Goal: Task Accomplishment & Management: Use online tool/utility

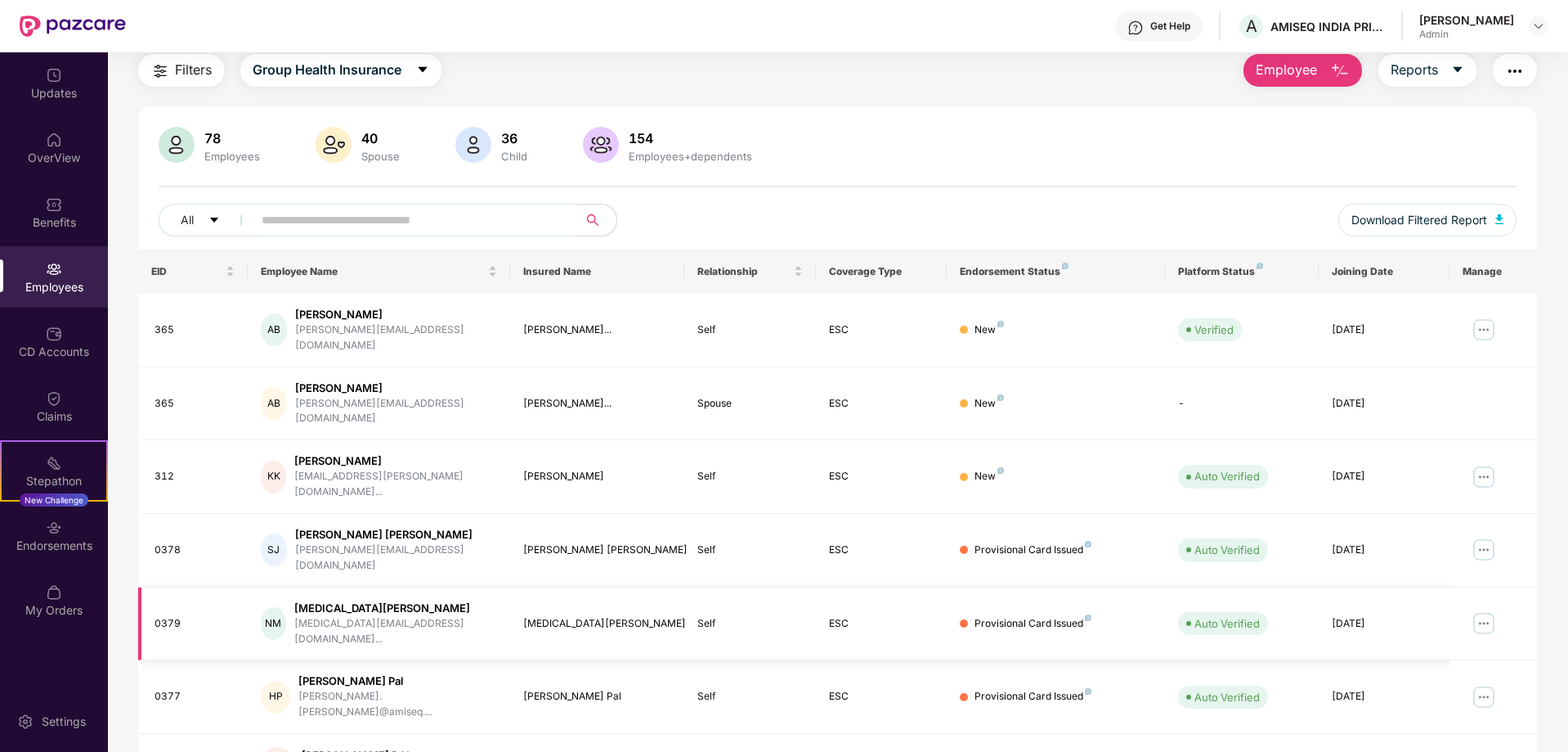
scroll to position [46, 0]
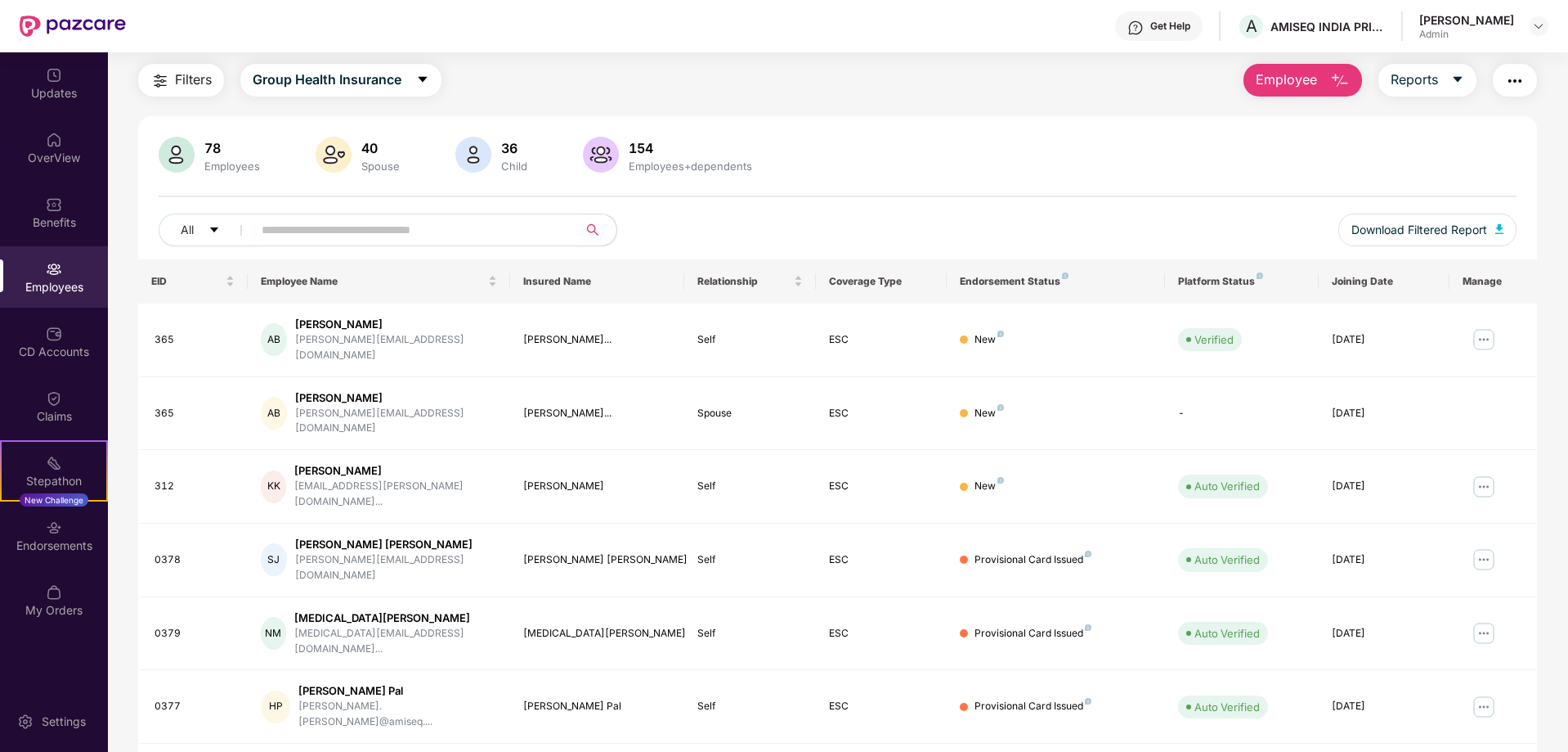
click at [409, 222] on input "text" at bounding box center [408, 230] width 293 height 25
type input "******"
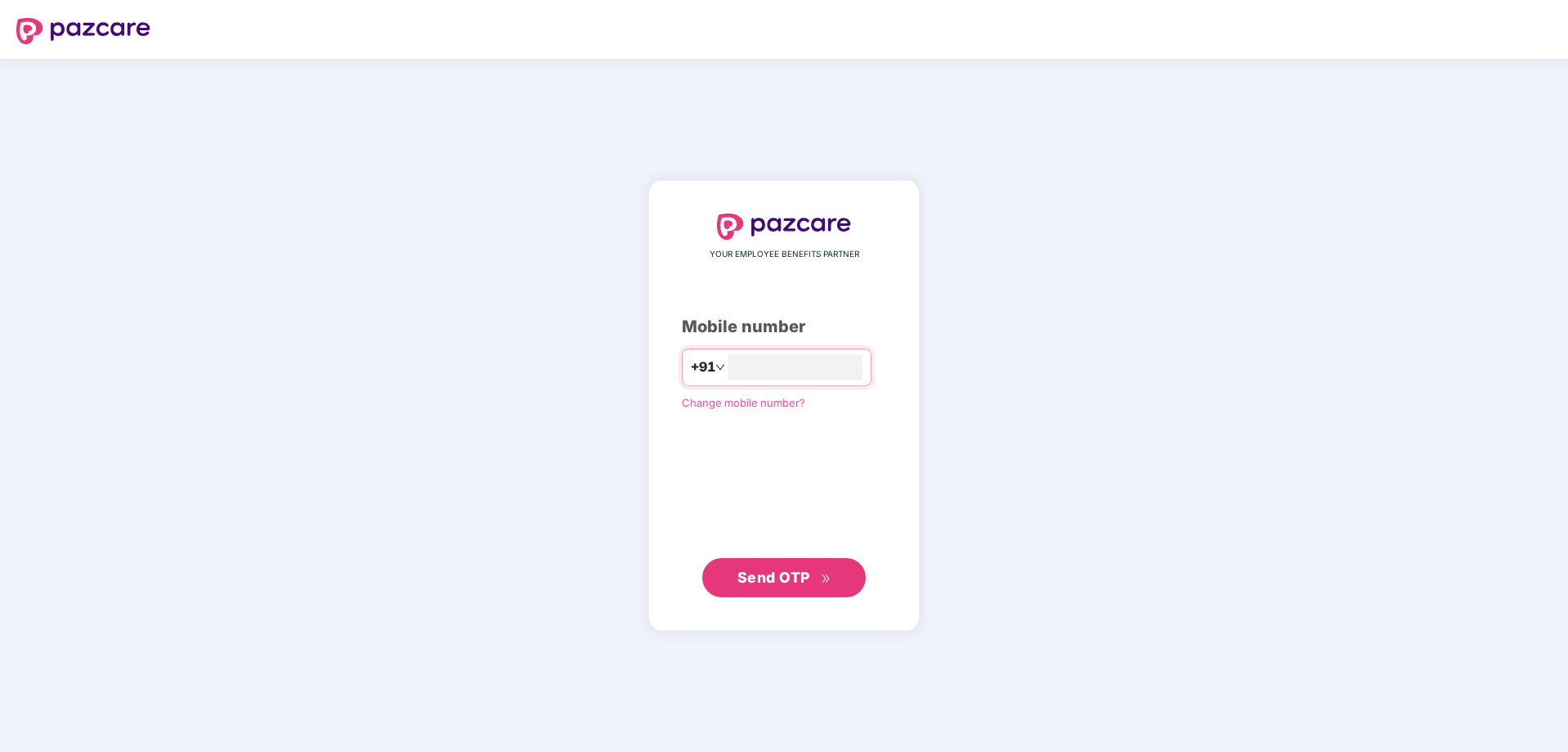
type input "**********"
click at [774, 575] on span "Send OTP" at bounding box center [774, 576] width 73 height 17
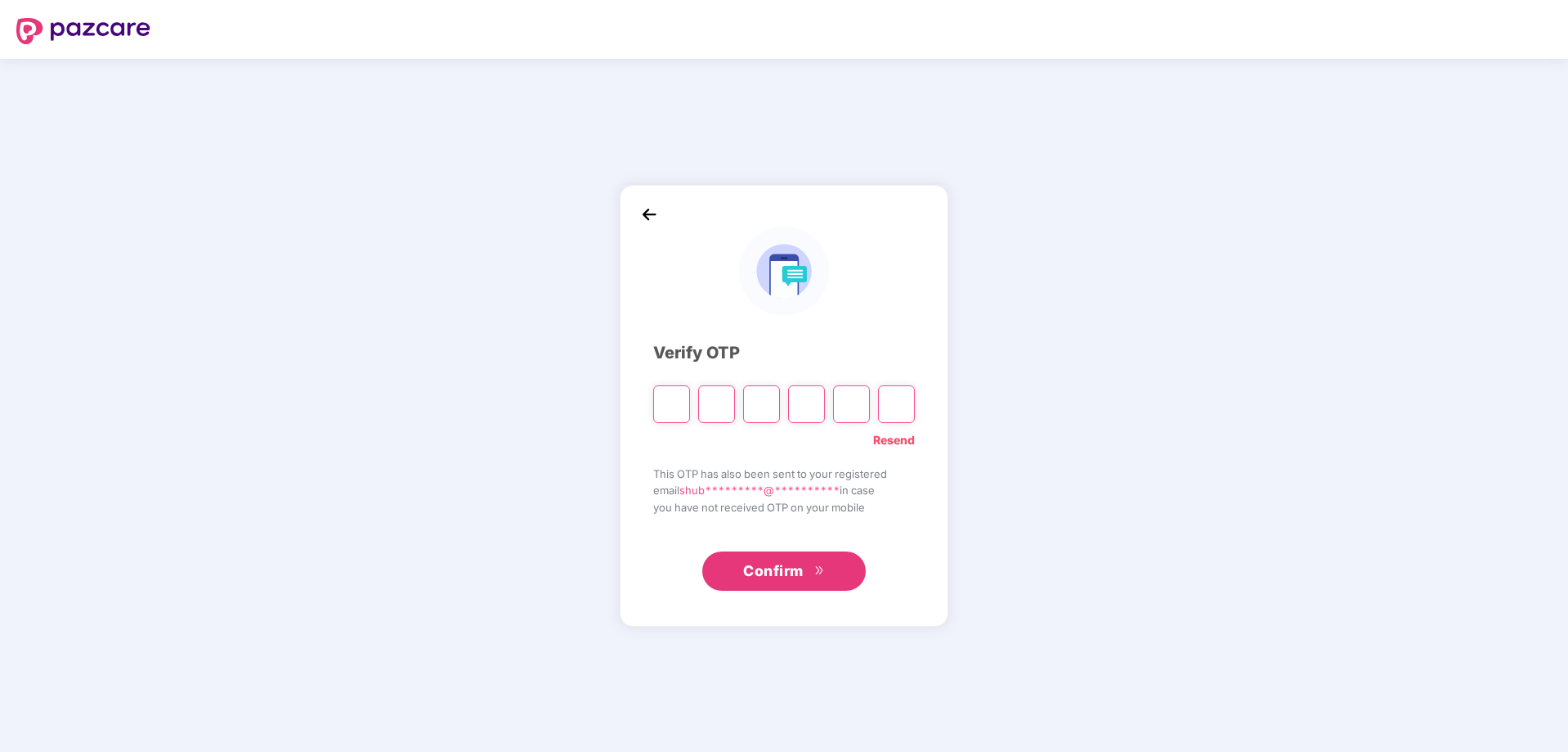
type input "*"
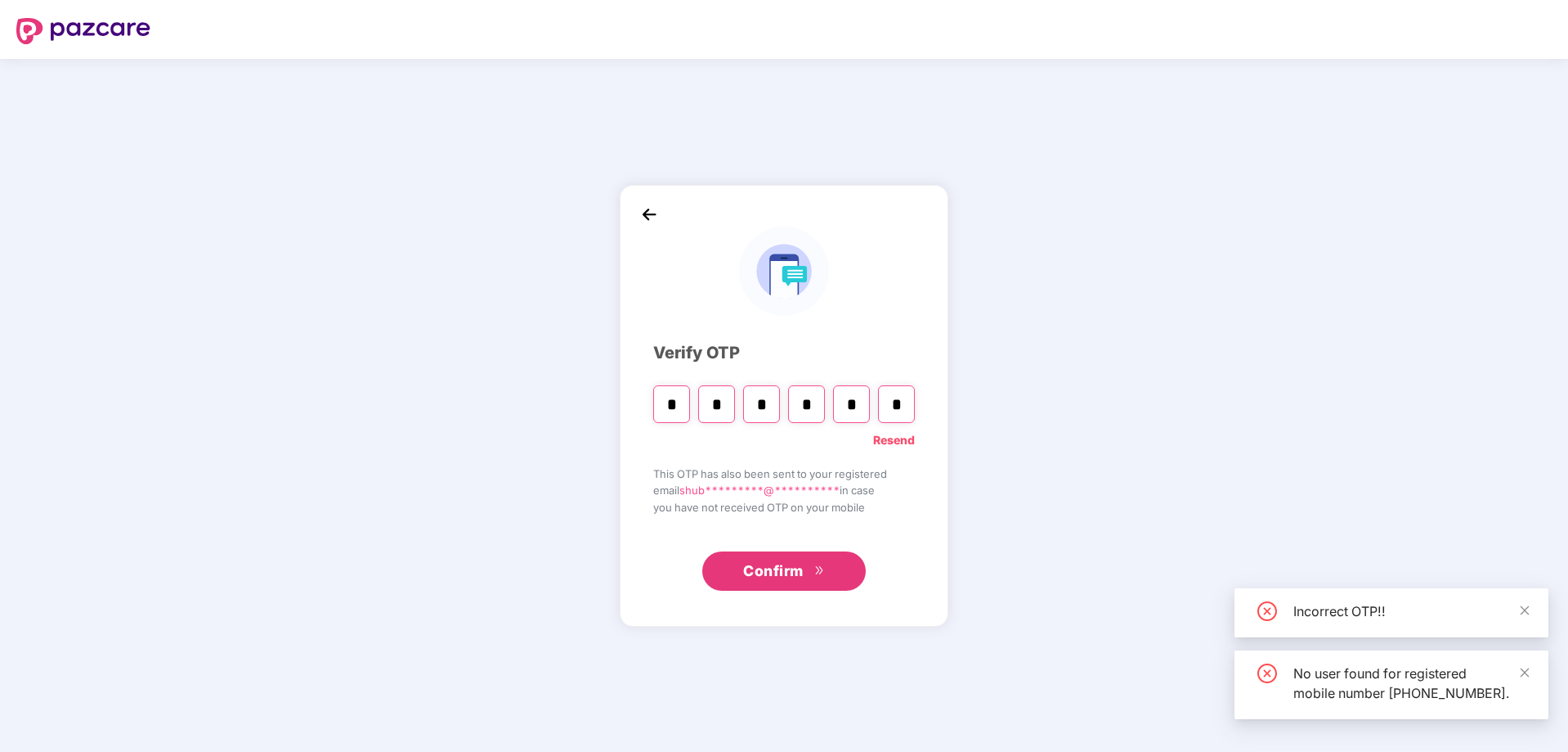
type input "*"
click at [774, 574] on span "Confirm" at bounding box center [773, 571] width 60 height 23
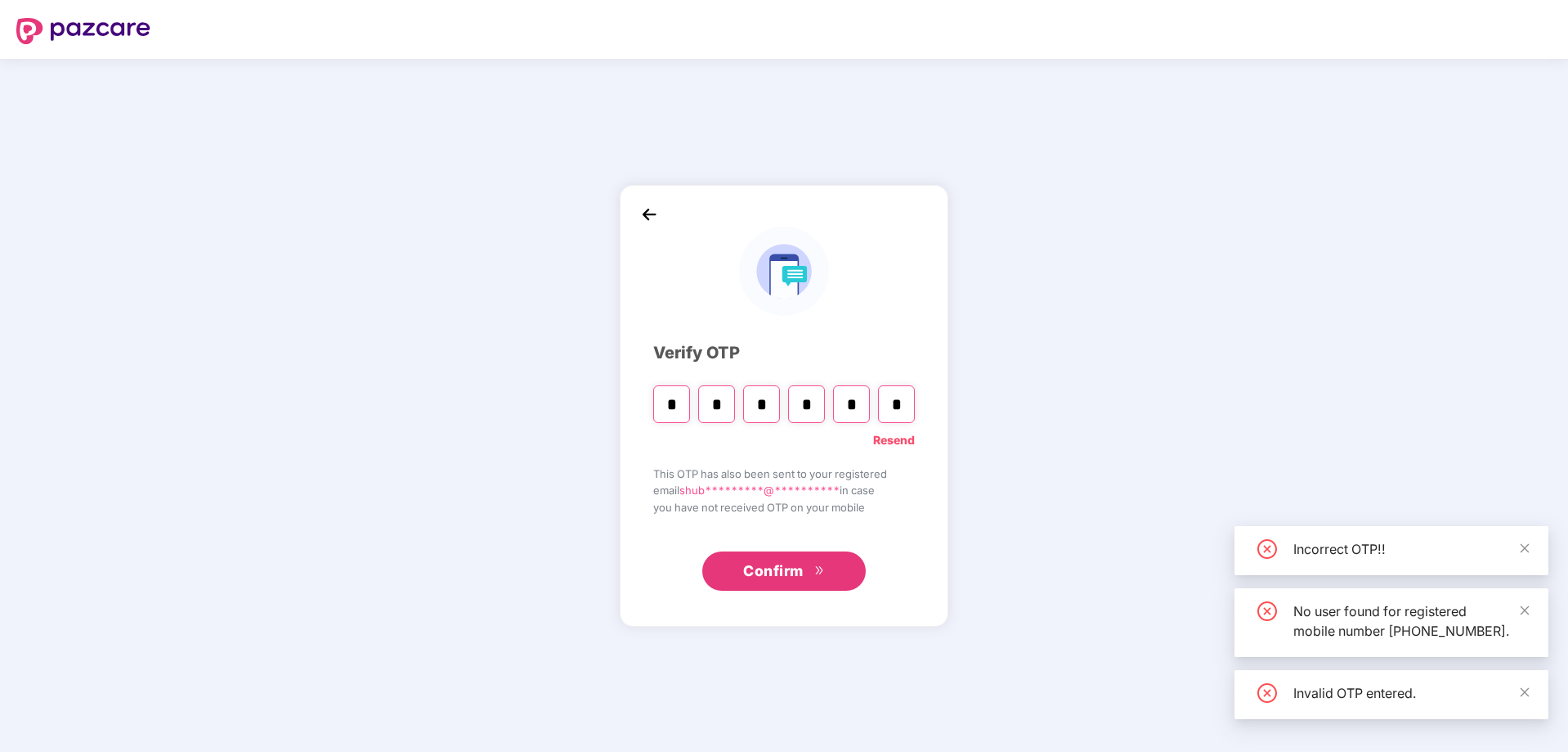
click at [763, 405] on input "*" at bounding box center [761, 403] width 36 height 37
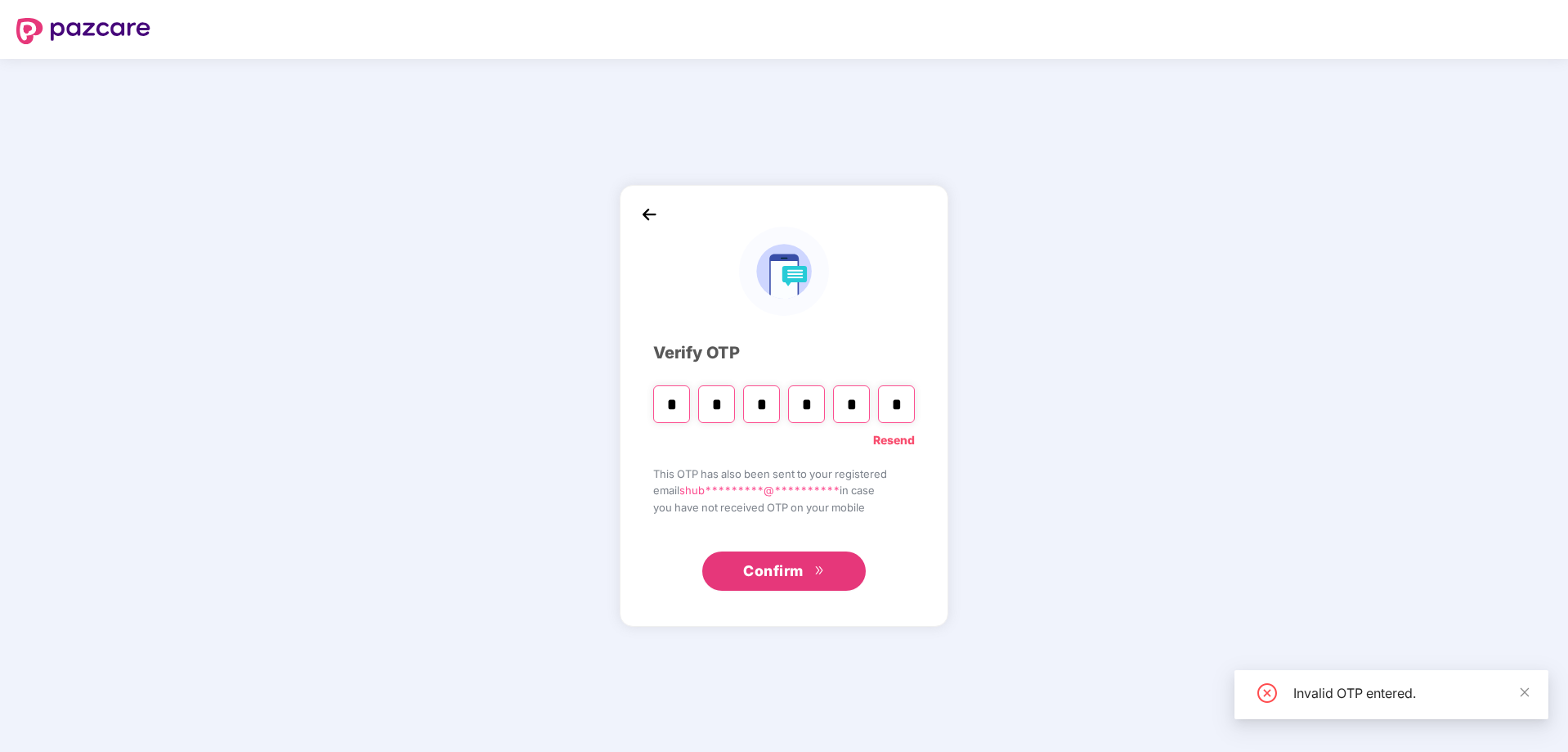
type input "*"
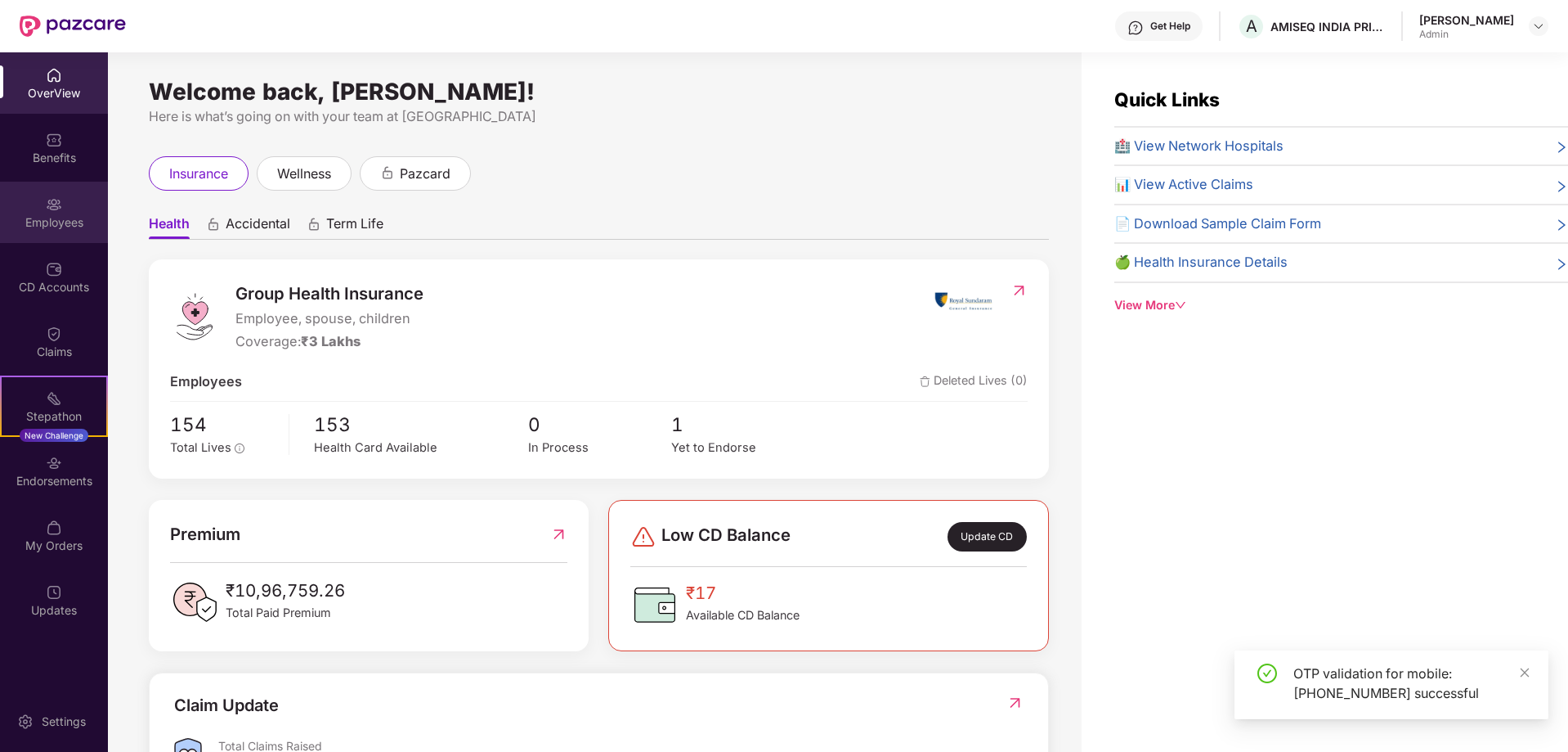
click at [53, 225] on div "Employees" at bounding box center [54, 222] width 108 height 16
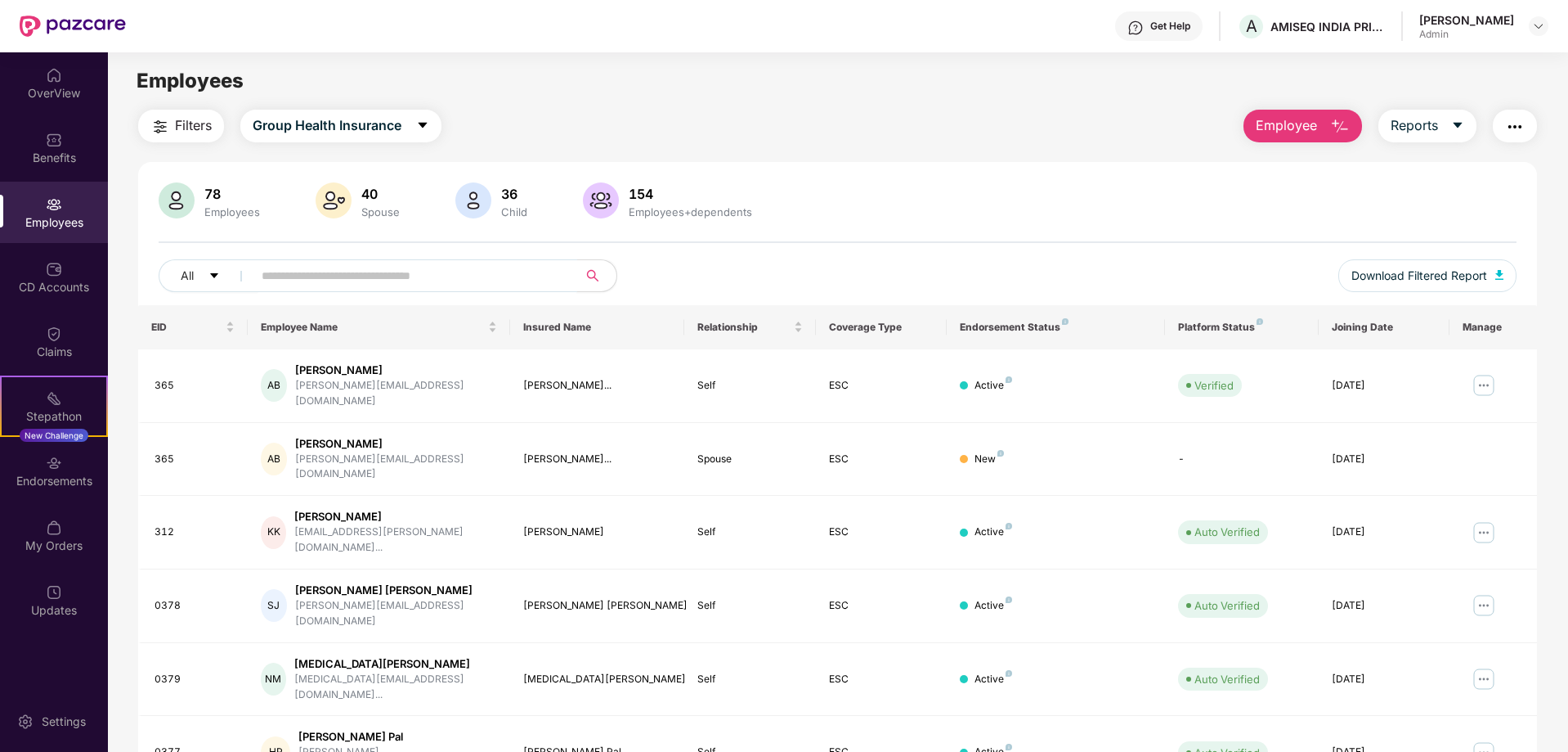
click at [317, 271] on input "text" at bounding box center [408, 276] width 293 height 25
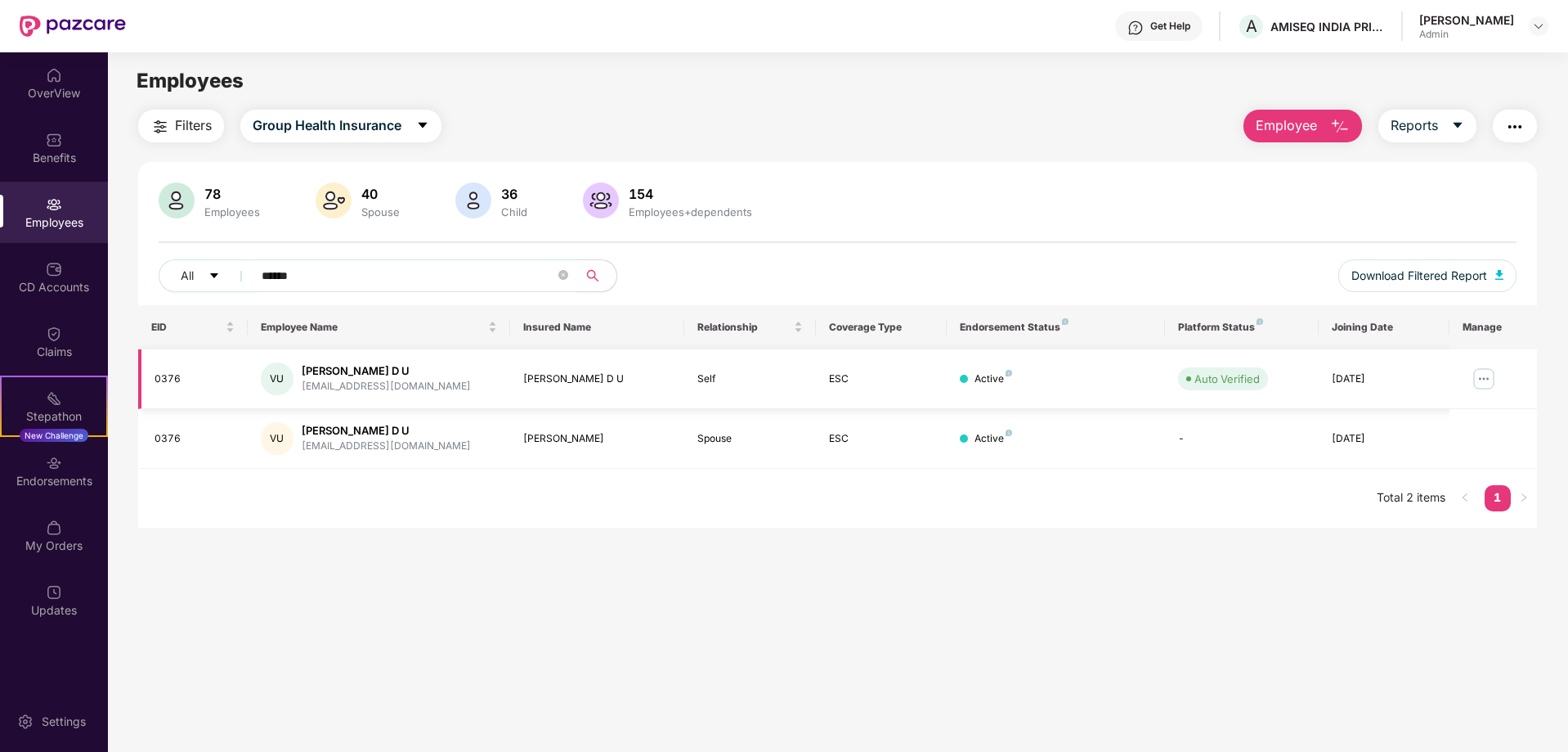
type input "******"
click at [1485, 374] on img at bounding box center [1484, 378] width 26 height 26
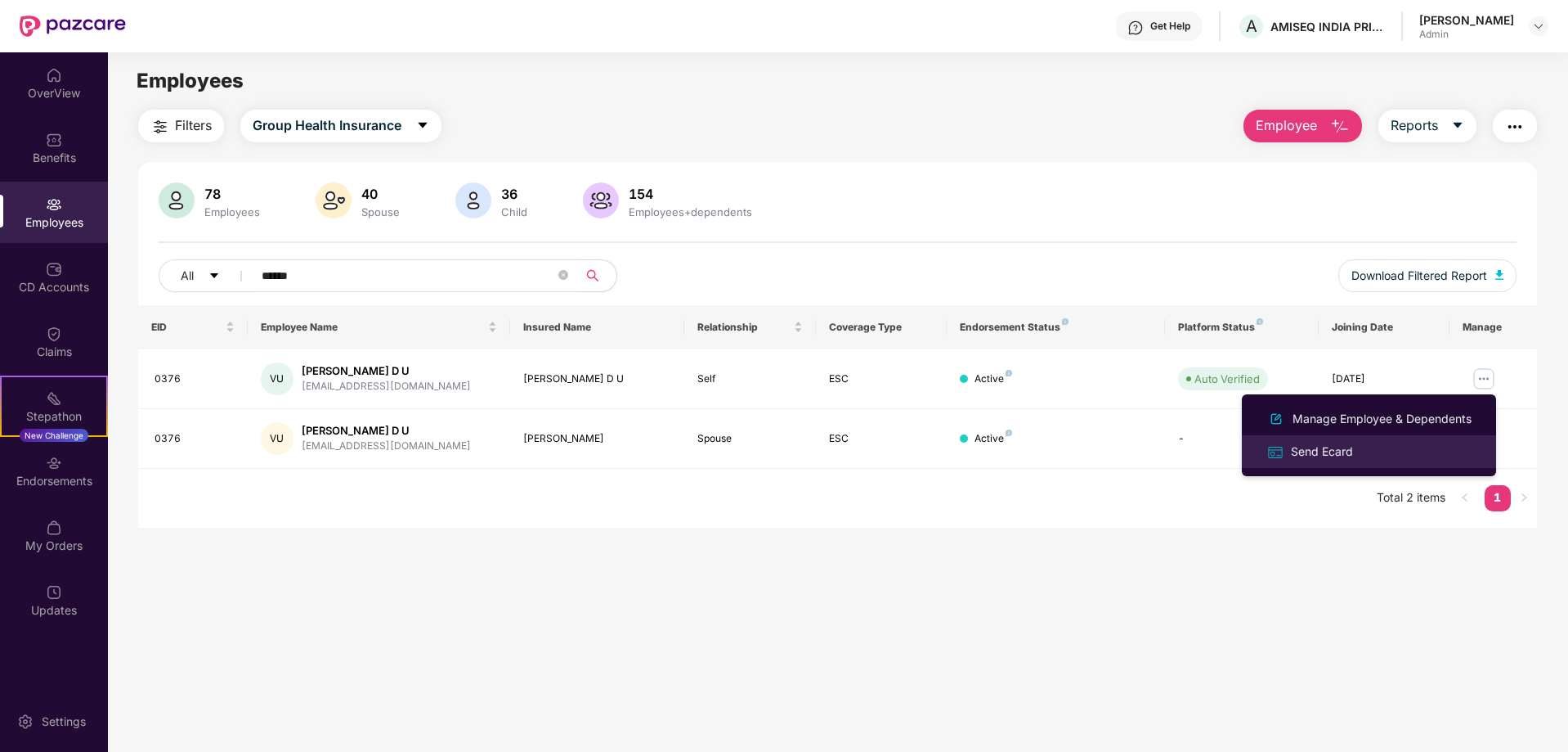
click at [1322, 455] on div "Send Ecard" at bounding box center [1323, 451] width 69 height 18
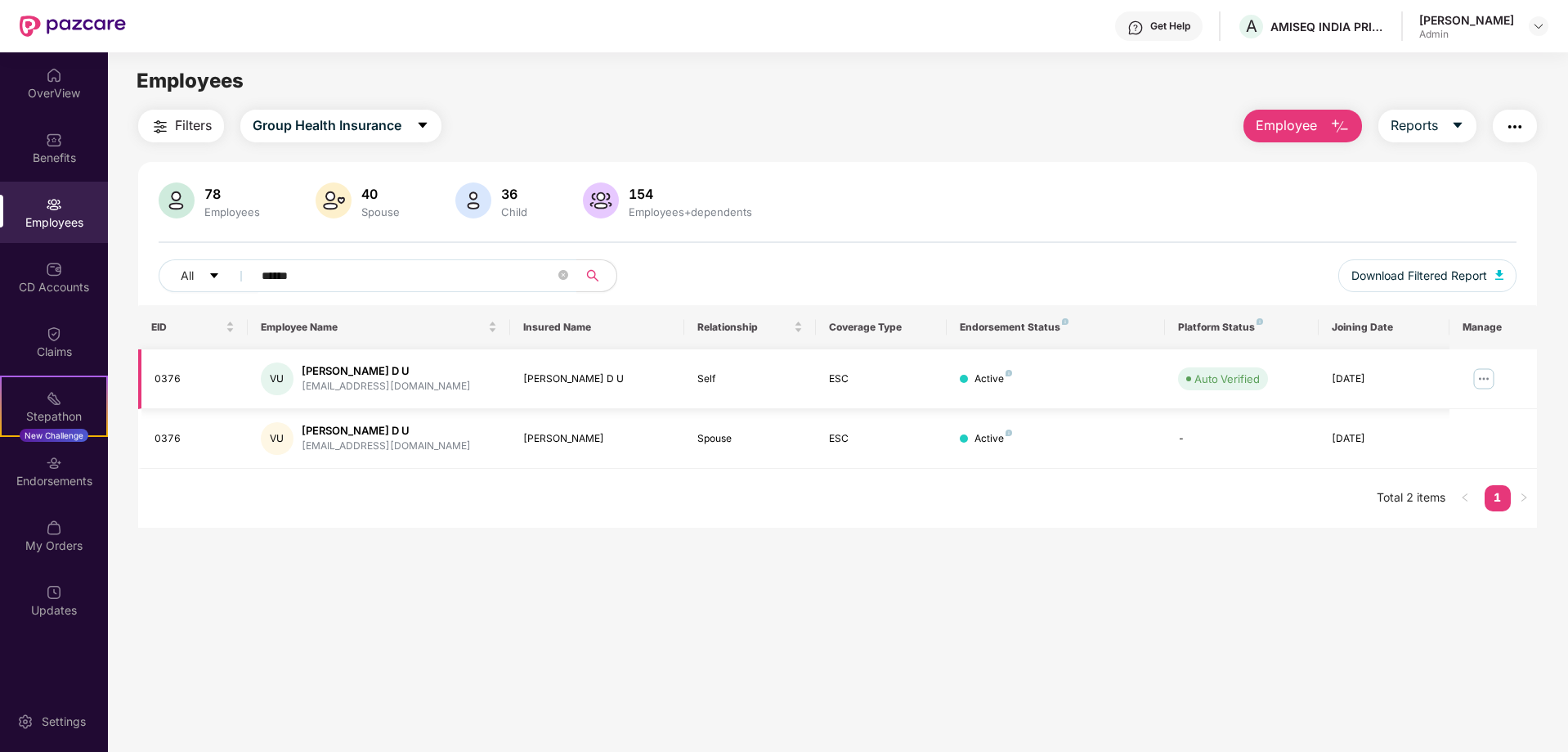
click at [366, 376] on div "[PERSON_NAME] D U" at bounding box center [386, 371] width 170 height 15
click at [551, 376] on div "[PERSON_NAME] D U" at bounding box center [597, 379] width 148 height 15
click at [1477, 375] on img at bounding box center [1484, 378] width 26 height 26
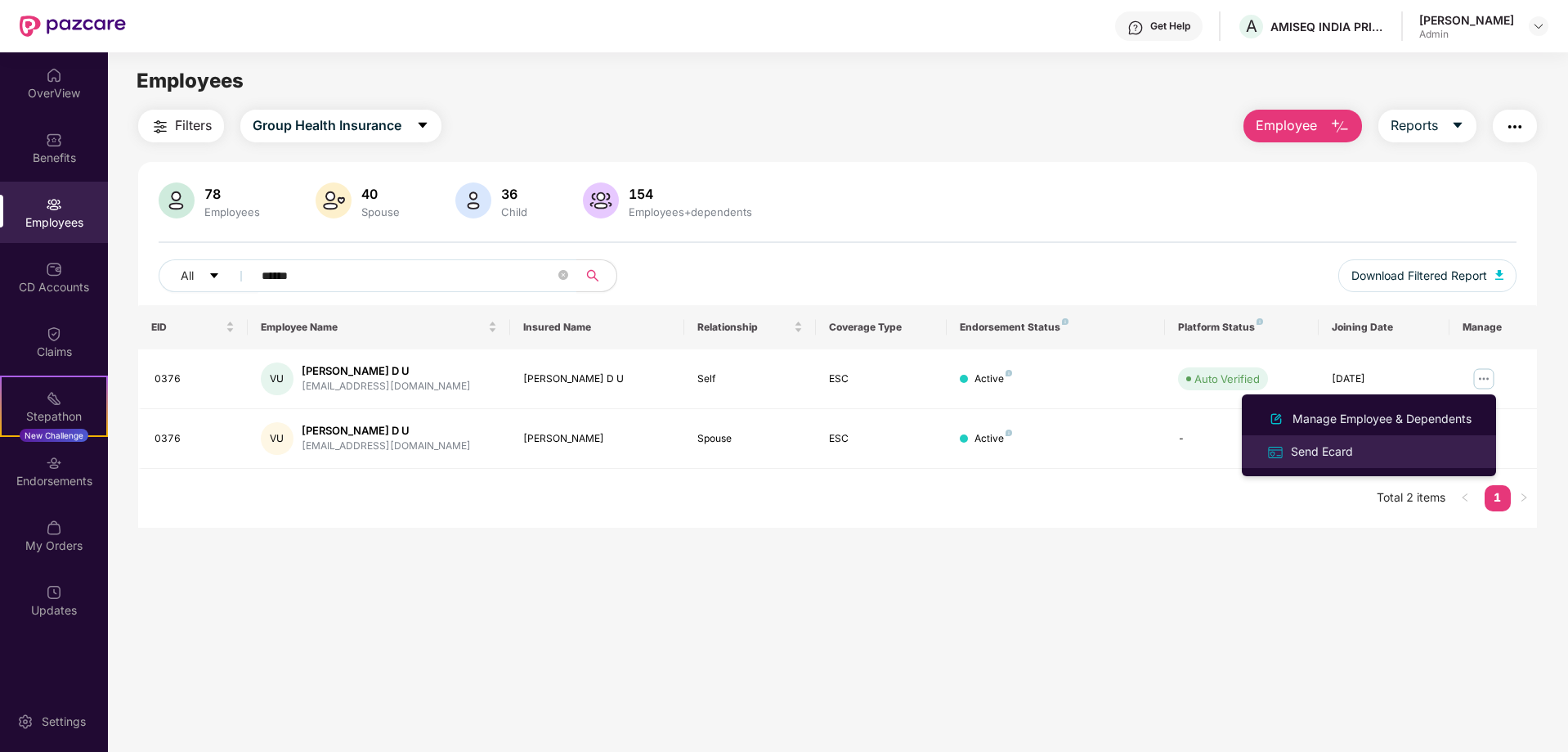
click at [1339, 457] on div "Send Ecard" at bounding box center [1323, 451] width 69 height 18
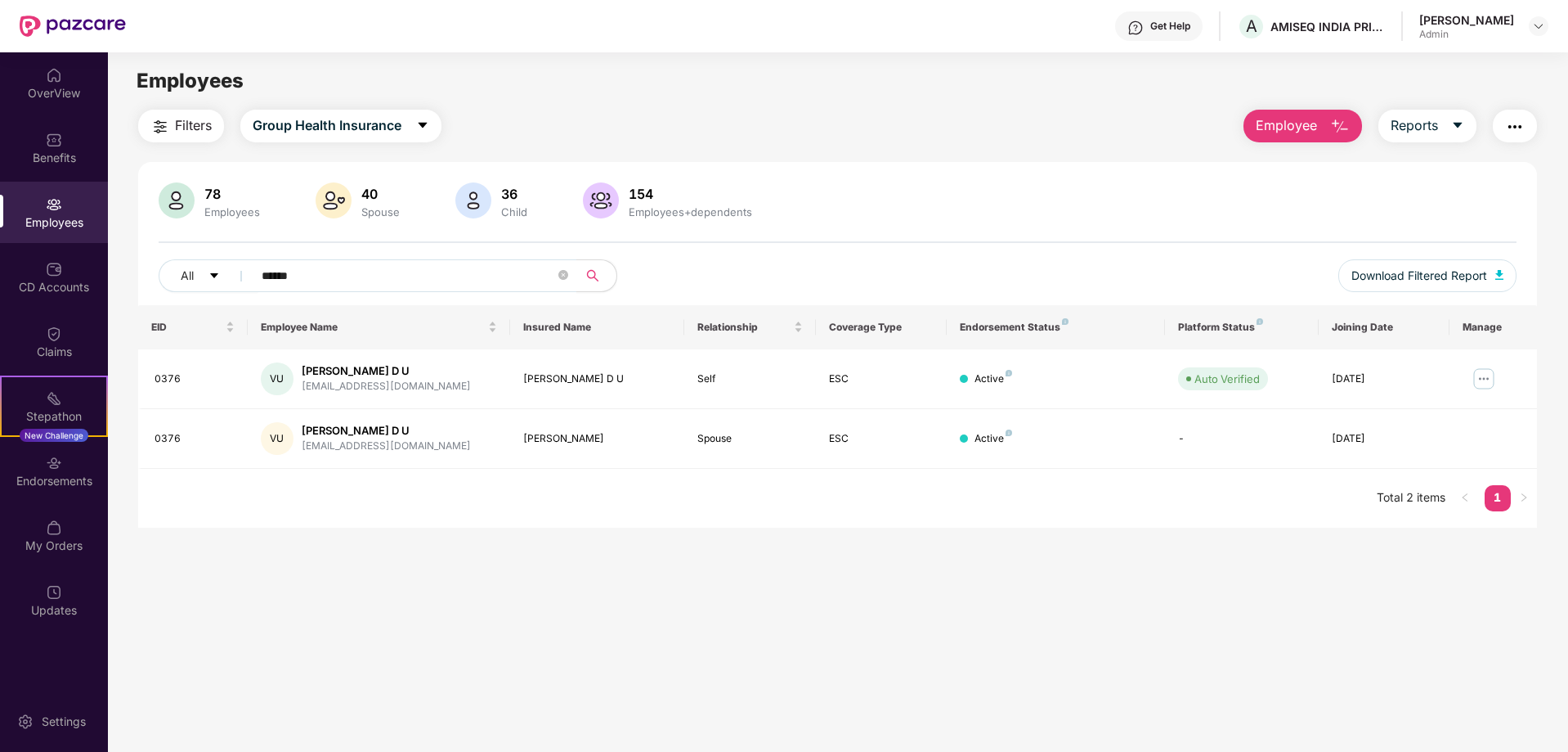
click at [1513, 118] on img "button" at bounding box center [1515, 126] width 19 height 19
click at [1191, 565] on main "Employees Filters Group Health Insurance Employee Reports 78 Employees 40 Spous…" at bounding box center [838, 428] width 1460 height 752
click at [74, 481] on div "Endorsements" at bounding box center [54, 480] width 108 height 16
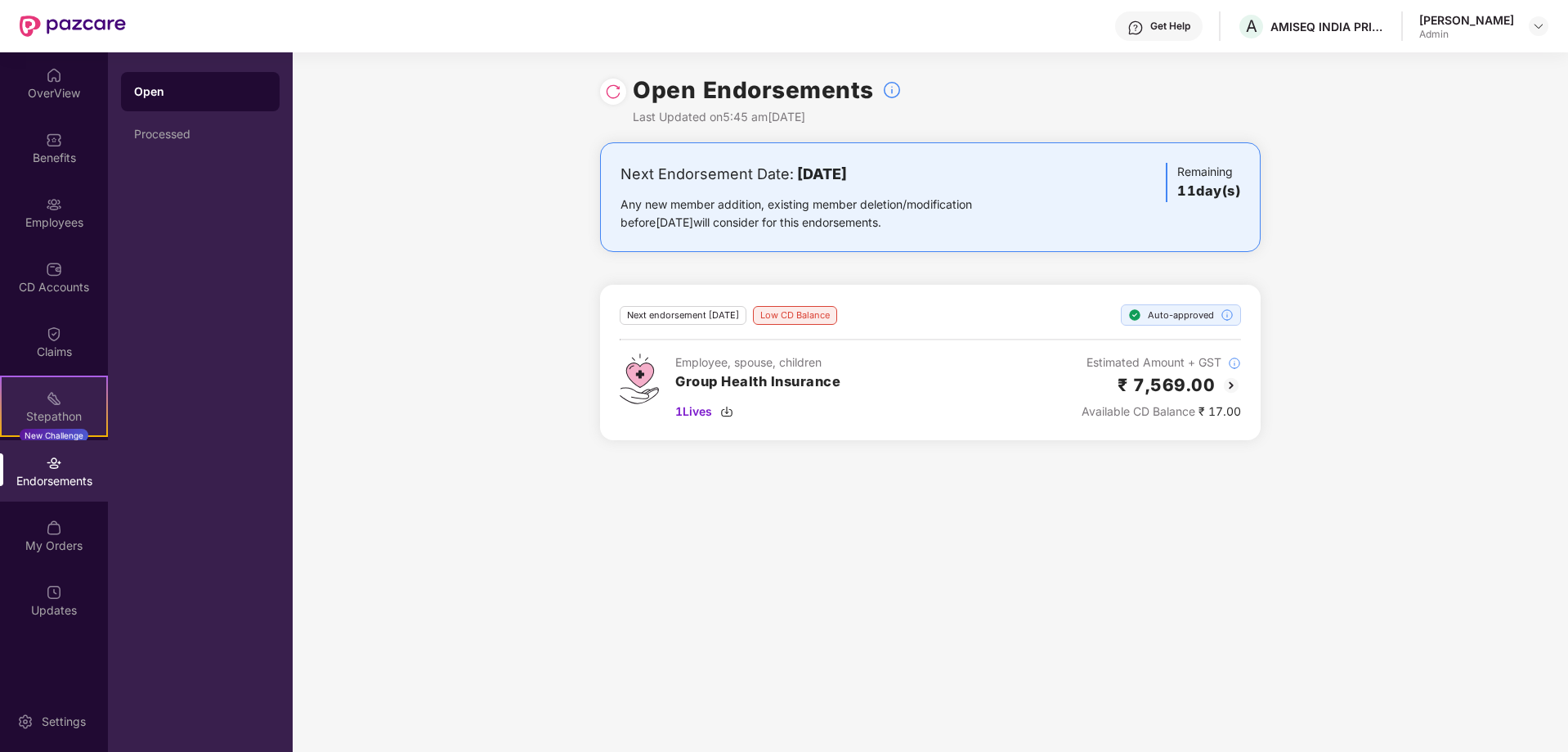
click at [66, 410] on div "Stepathon" at bounding box center [54, 416] width 104 height 16
